Goal: Task Accomplishment & Management: Complete application form

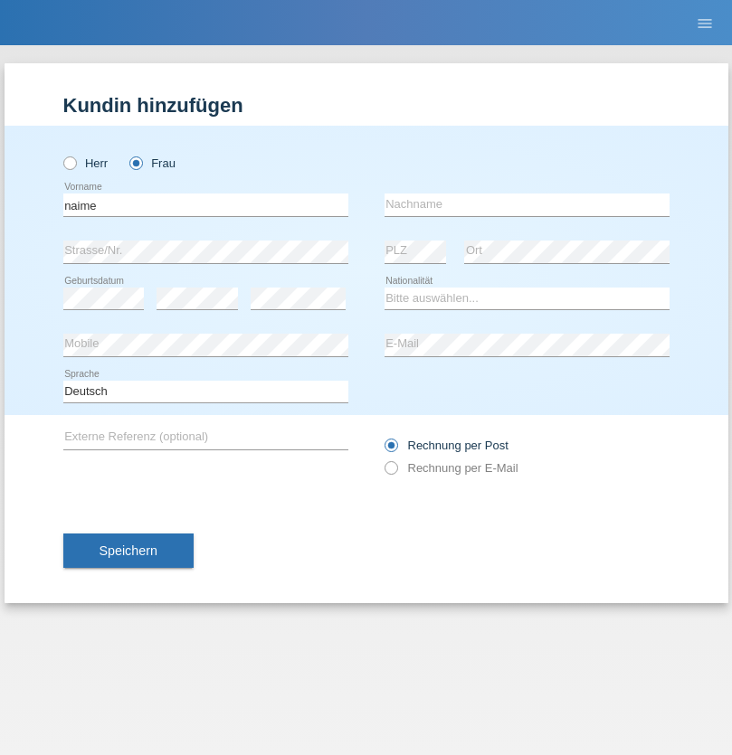
type input "naime"
click at [527, 204] on input "text" at bounding box center [527, 205] width 285 height 23
type input "llugiqi"
select select "CH"
radio input "true"
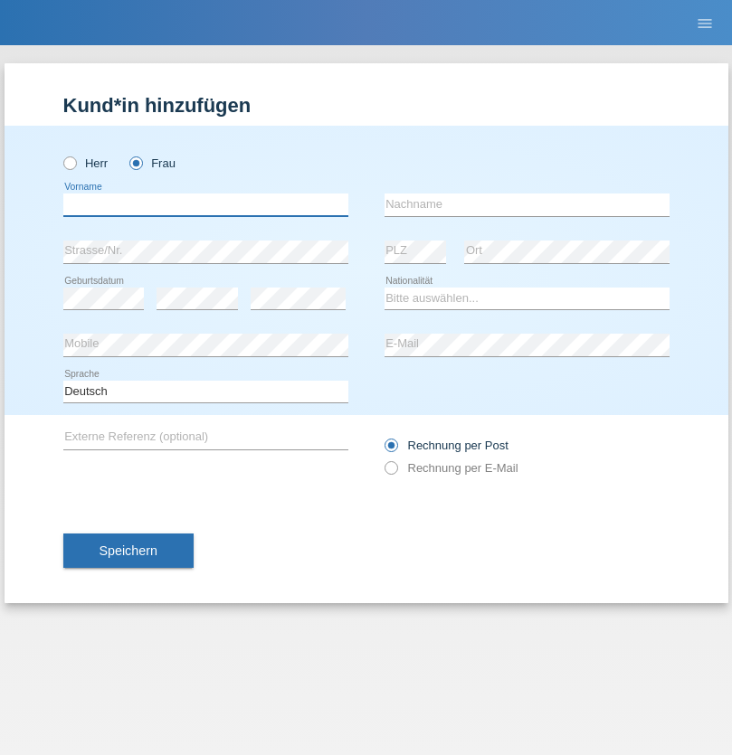
click at [205, 204] on input "text" at bounding box center [205, 205] width 285 height 23
type input "Shanas"
click at [527, 204] on input "text" at bounding box center [527, 205] width 285 height 23
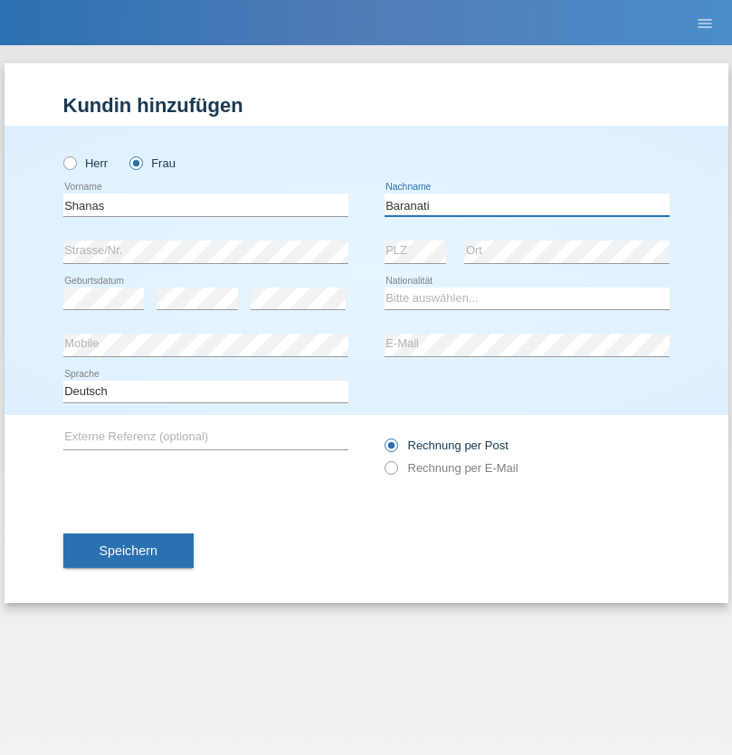
type input "Baranati"
select select "CH"
radio input "true"
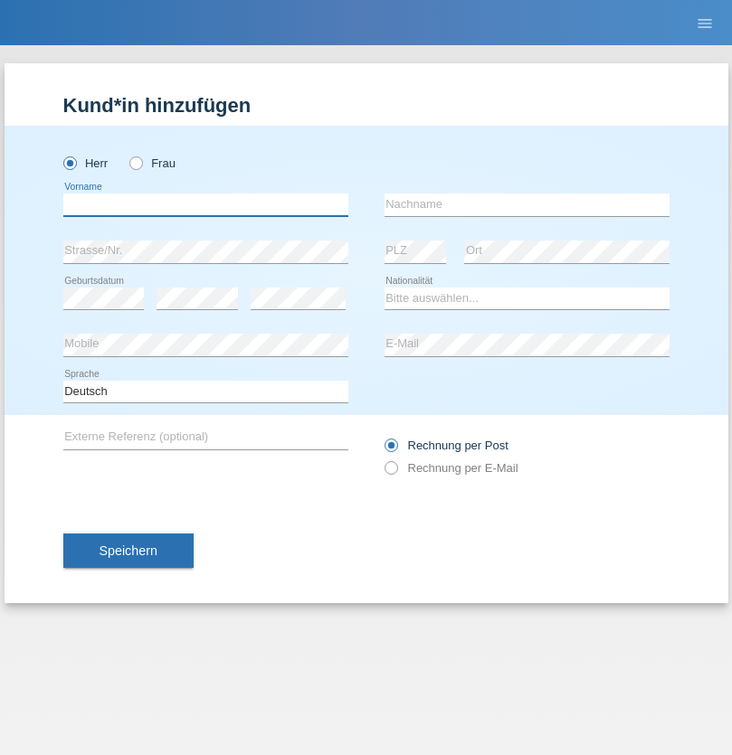
click at [205, 204] on input "text" at bounding box center [205, 205] width 285 height 23
type input "Khoshnaw"
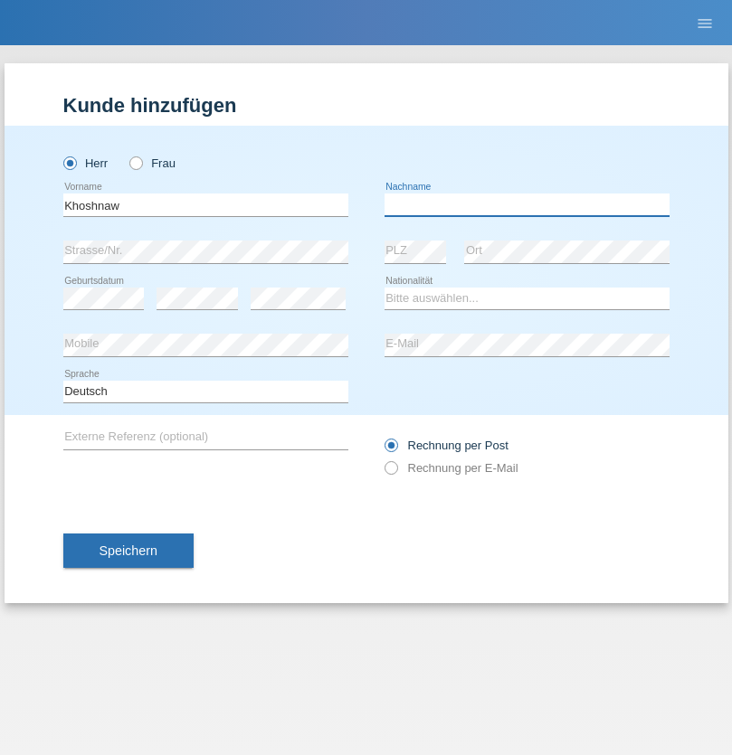
click at [527, 204] on input "text" at bounding box center [527, 205] width 285 height 23
type input "Abdulqadir"
select select "IR"
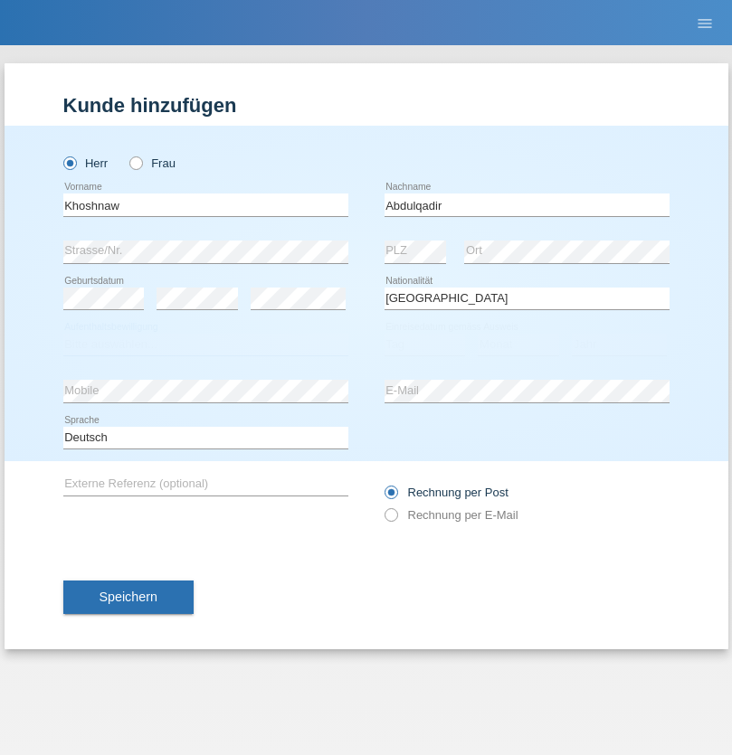
select select "C"
select select "03"
select select "09"
select select "2015"
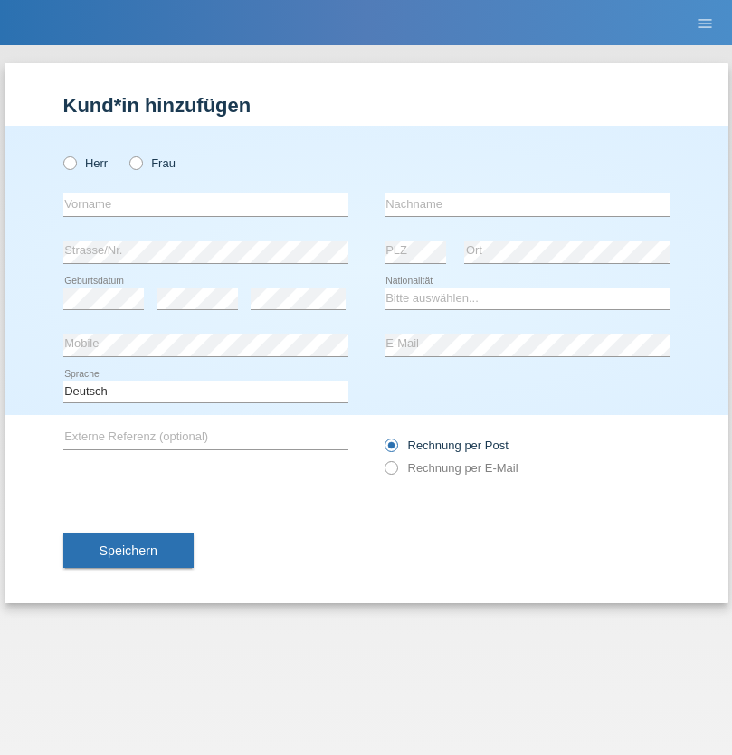
radio input "true"
click at [205, 204] on input "text" at bounding box center [205, 205] width 285 height 23
type input "[PERSON_NAME]"
click at [527, 204] on input "text" at bounding box center [527, 205] width 285 height 23
type input "Sokol"
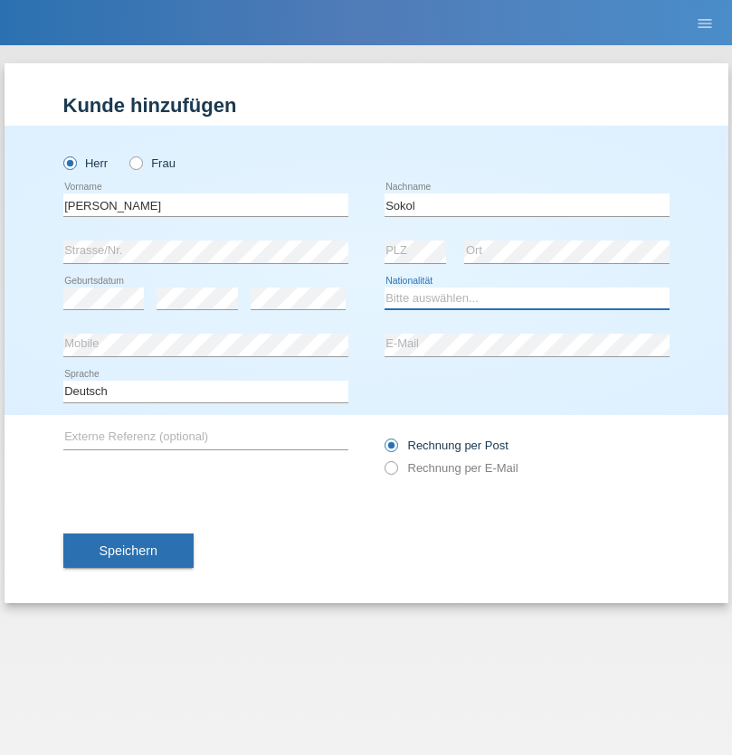
select select "XK"
select select "C"
select select "02"
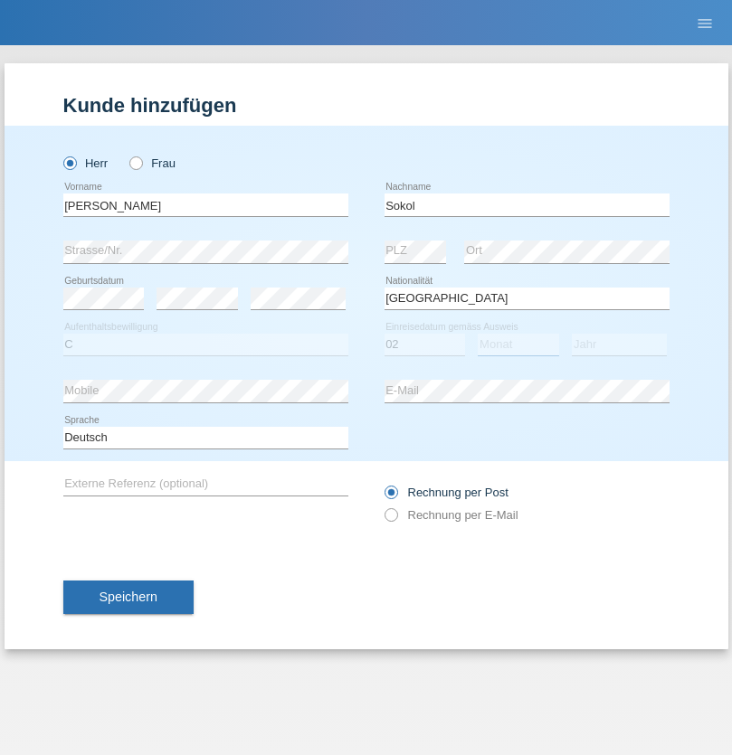
select select "08"
select select "1988"
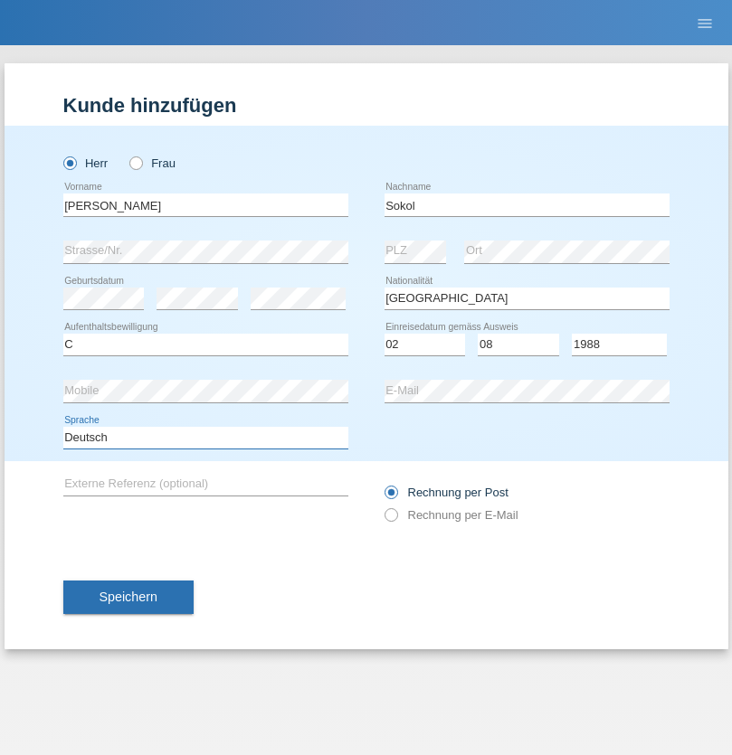
select select "en"
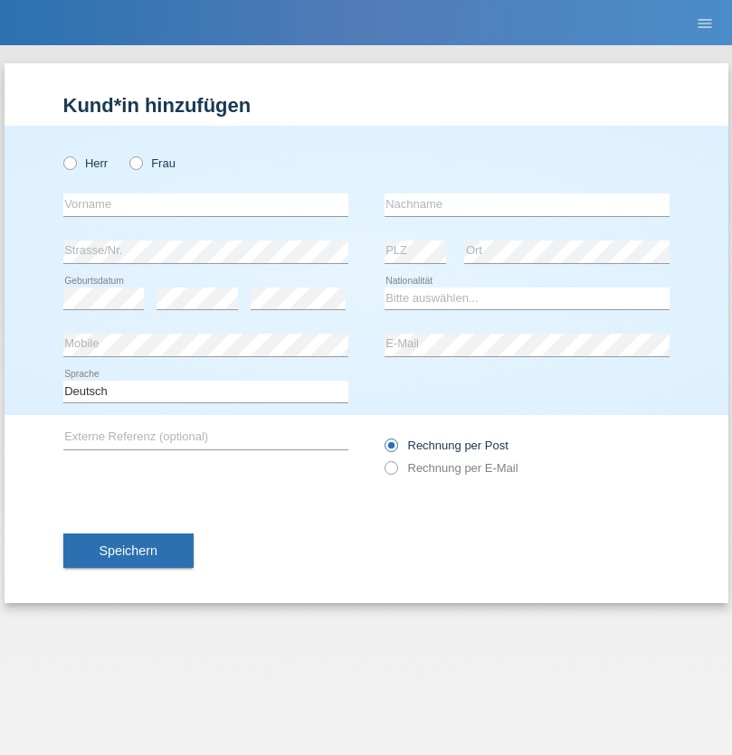
radio input "true"
click at [205, 204] on input "text" at bounding box center [205, 205] width 285 height 23
type input "[PERSON_NAME]"
click at [527, 204] on input "text" at bounding box center [527, 205] width 285 height 23
type input "Sokol"
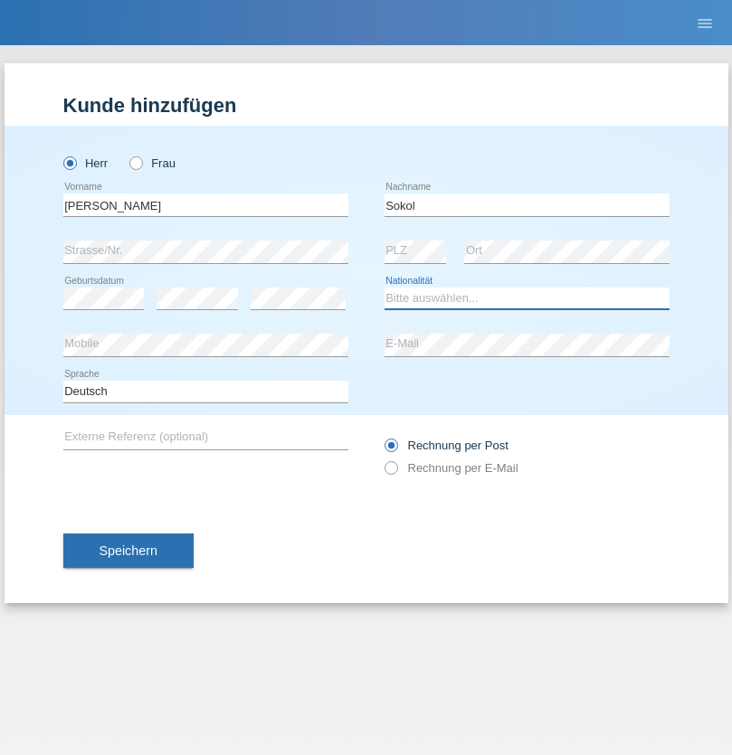
select select "XK"
select select "C"
select select "02"
select select "08"
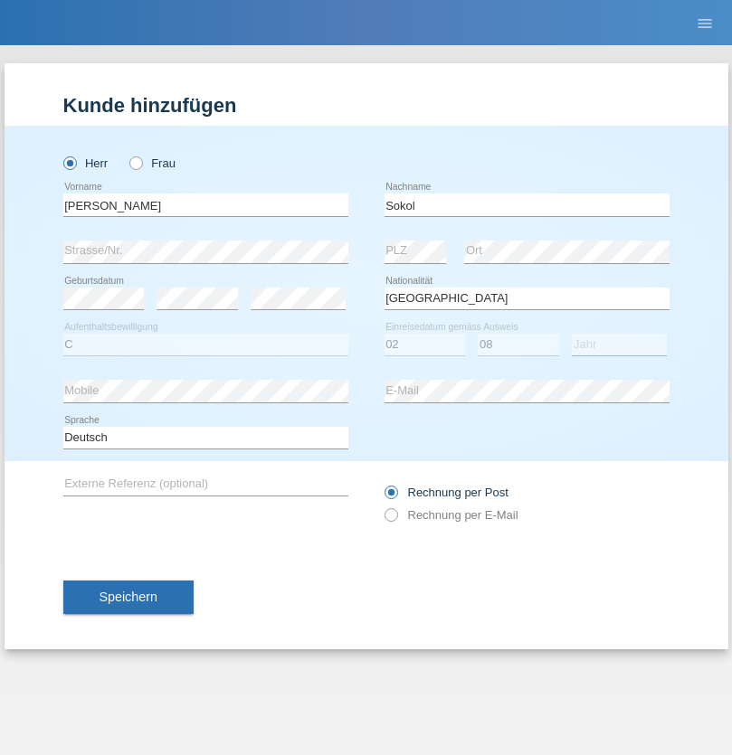
select select "1988"
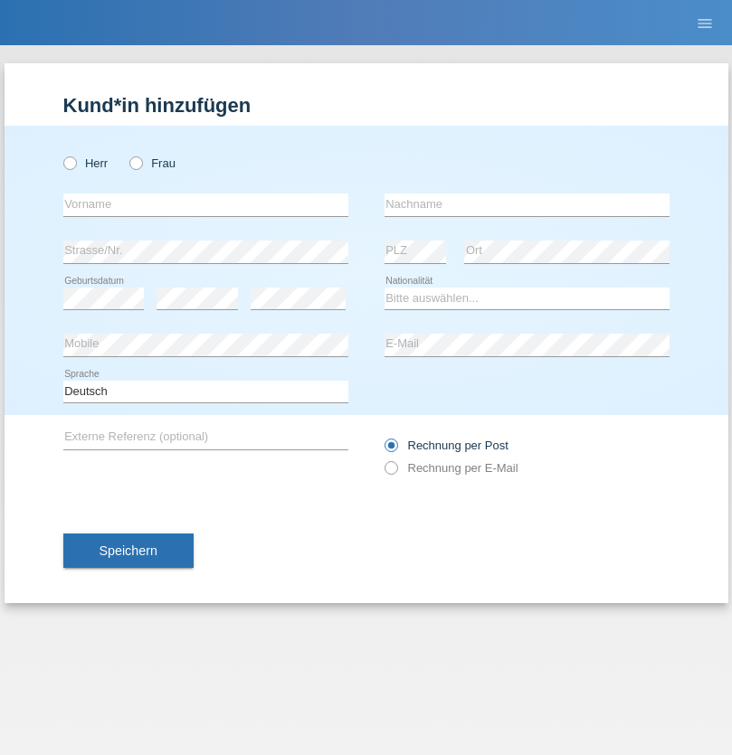
radio input "true"
click at [205, 204] on input "text" at bounding box center [205, 205] width 285 height 23
type input "[PERSON_NAME]"
click at [527, 204] on input "text" at bounding box center [527, 205] width 285 height 23
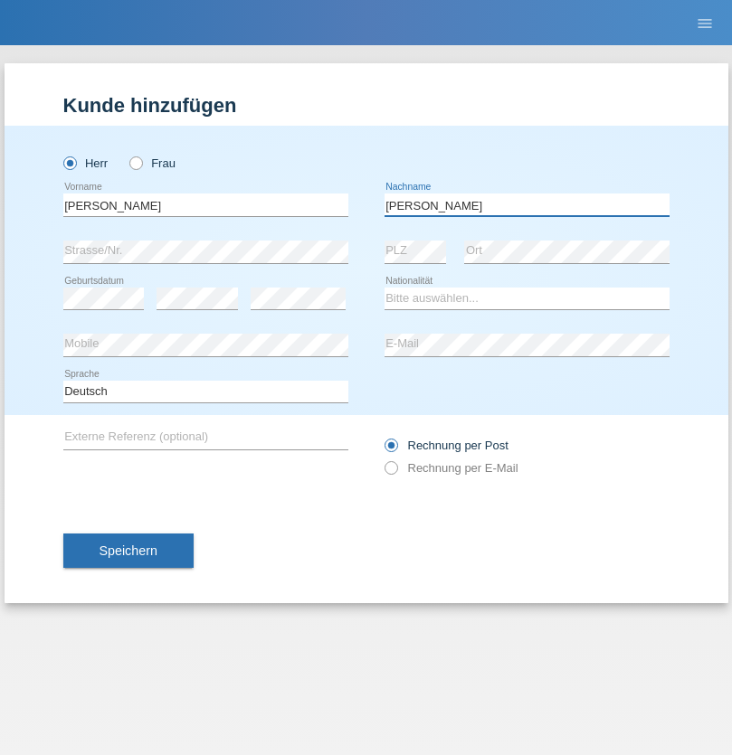
type input "[PERSON_NAME]"
select select "PL"
select select "C"
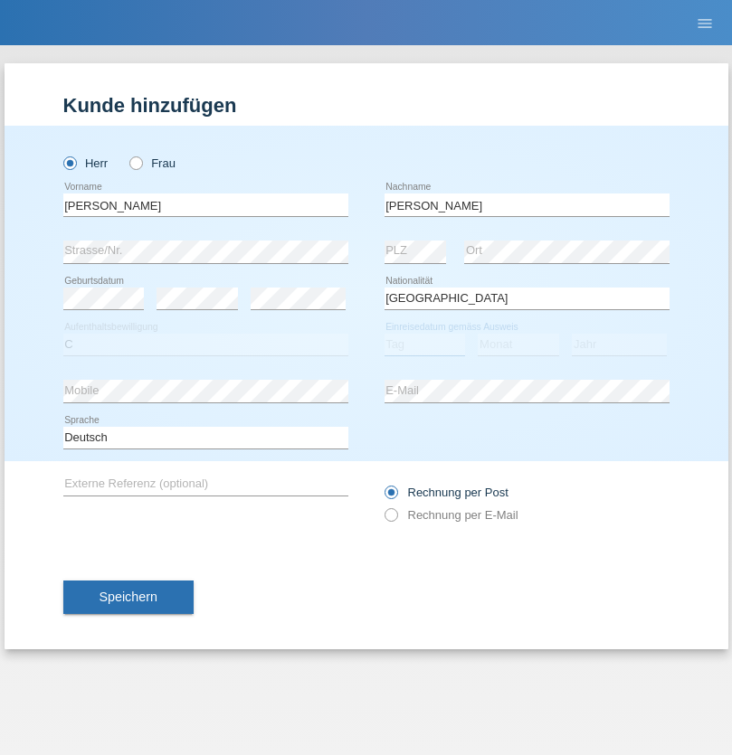
select select "11"
select select "01"
select select "2007"
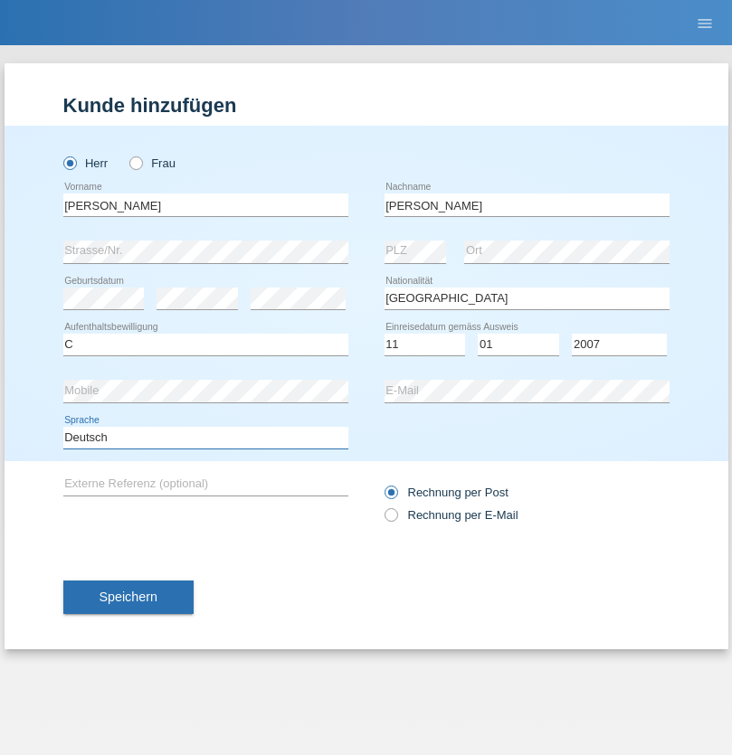
select select "en"
